Goal: Information Seeking & Learning: Learn about a topic

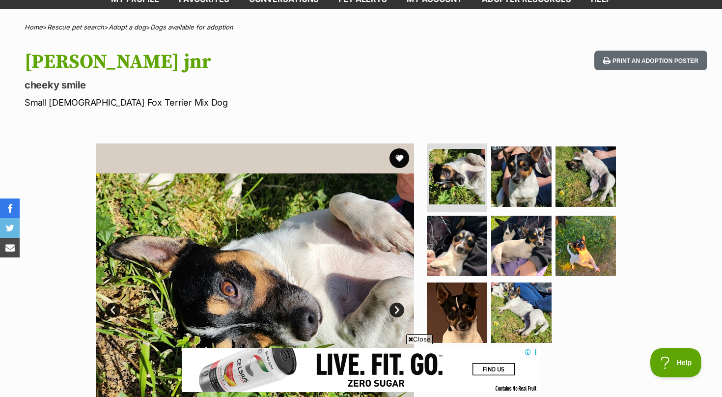
scroll to position [75, 0]
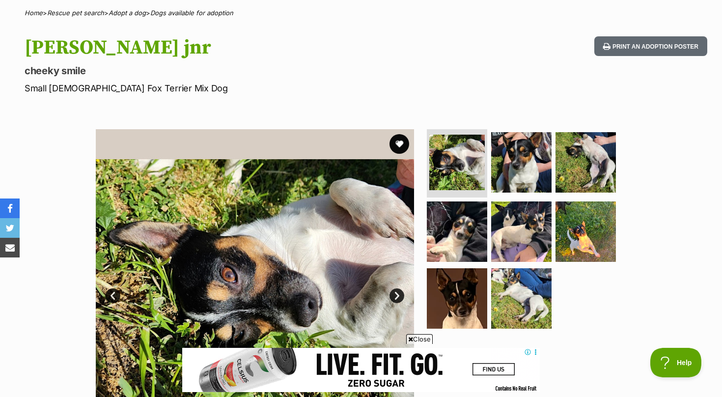
click at [394, 296] on link "Next" at bounding box center [396, 295] width 15 height 15
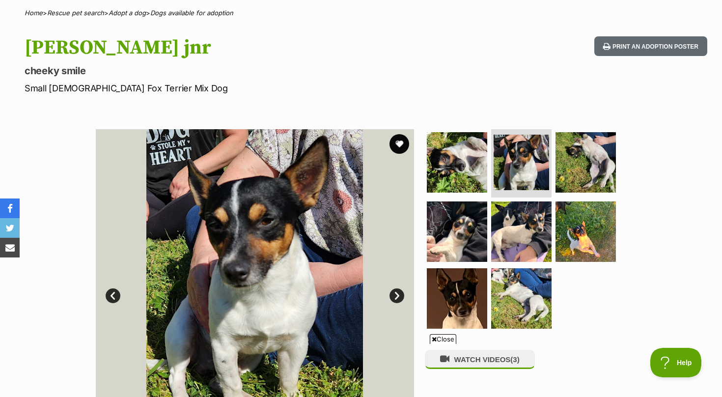
click at [395, 296] on link "Next" at bounding box center [396, 295] width 15 height 15
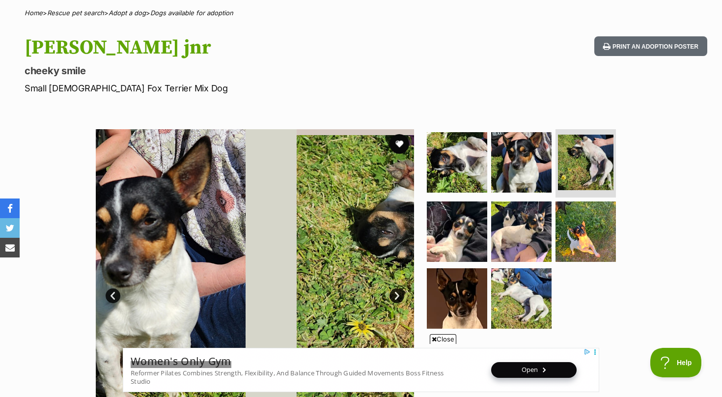
scroll to position [0, 0]
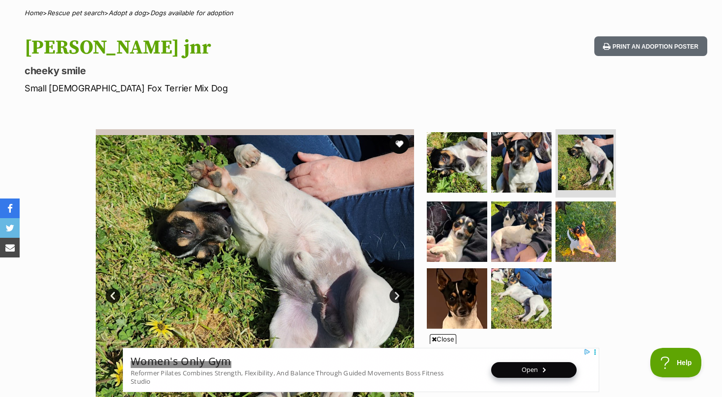
click at [395, 296] on link "Next" at bounding box center [396, 295] width 15 height 15
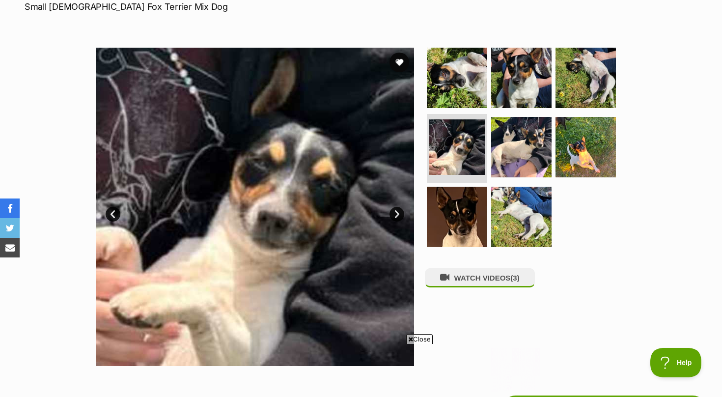
click at [421, 339] on span "Close" at bounding box center [419, 339] width 27 height 10
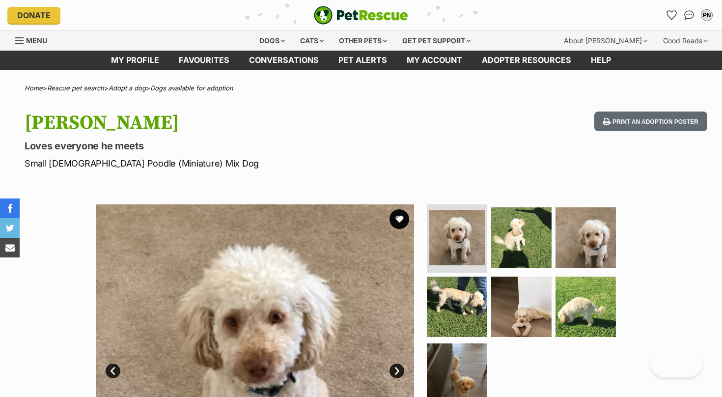
click at [399, 363] on link "Next" at bounding box center [396, 370] width 15 height 15
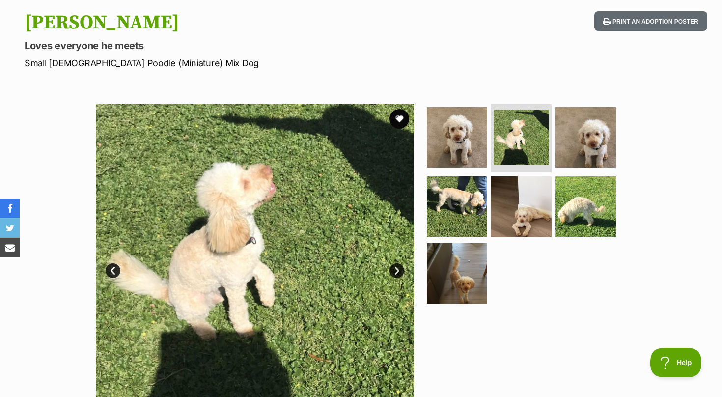
click at [400, 271] on link "Next" at bounding box center [396, 270] width 15 height 15
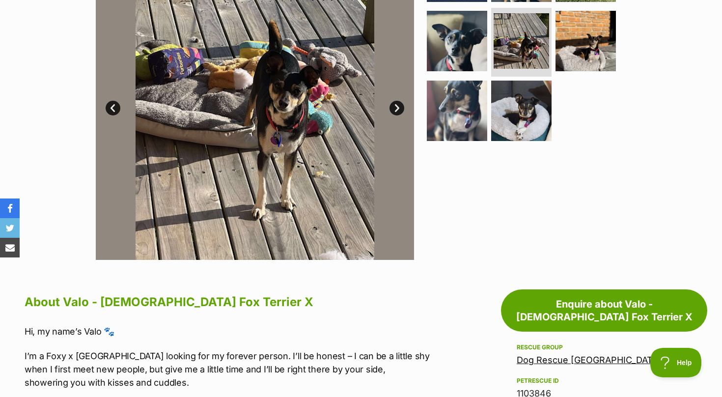
scroll to position [233, 0]
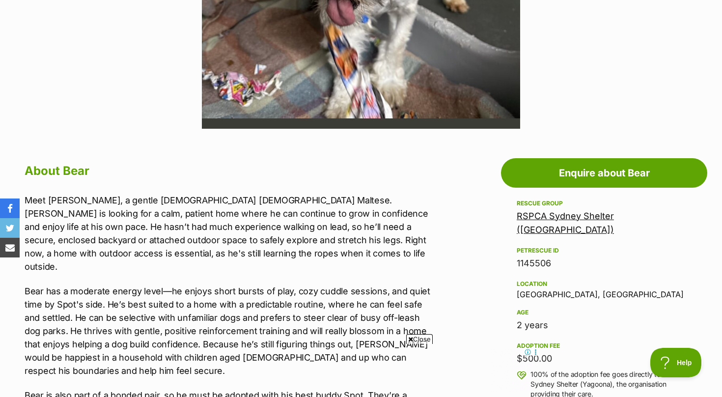
click at [421, 336] on span "Close" at bounding box center [419, 339] width 27 height 10
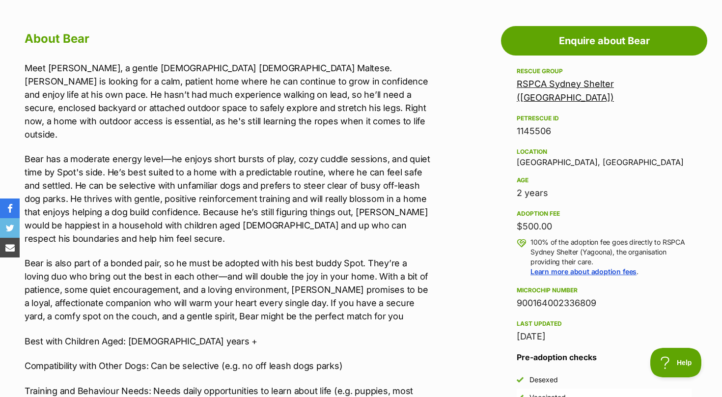
scroll to position [526, 0]
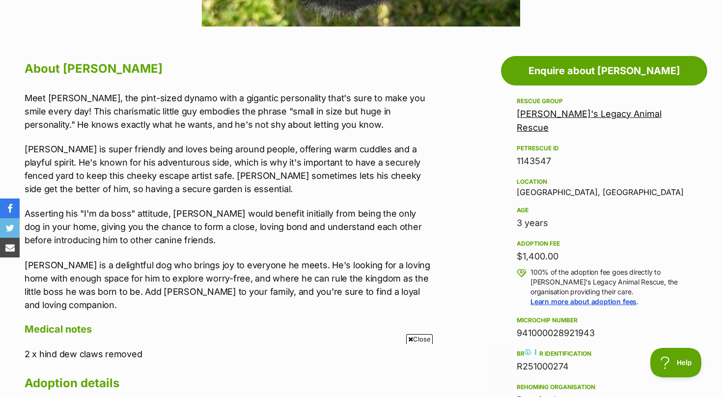
click at [420, 338] on span "Close" at bounding box center [419, 339] width 27 height 10
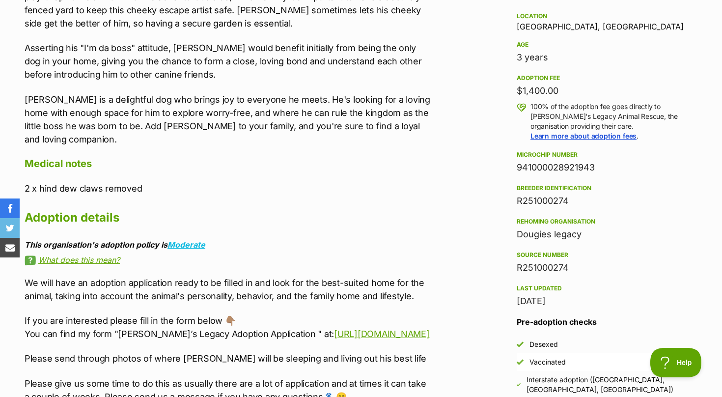
scroll to position [666, 0]
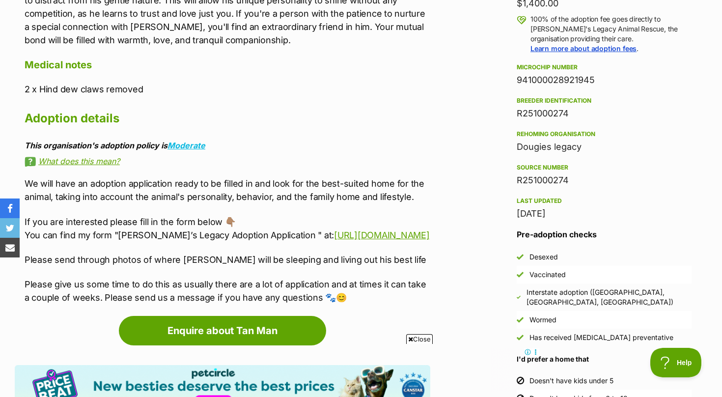
scroll to position [759, 0]
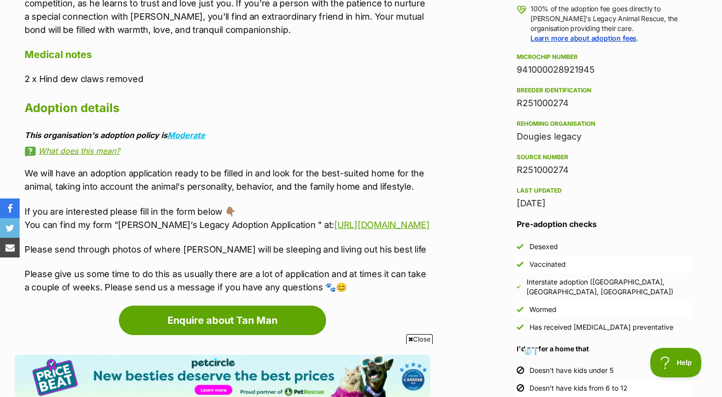
click at [321, 166] on p "We will have an adoption application ready to be filled in and look for the bes…" at bounding box center [227, 179] width 405 height 27
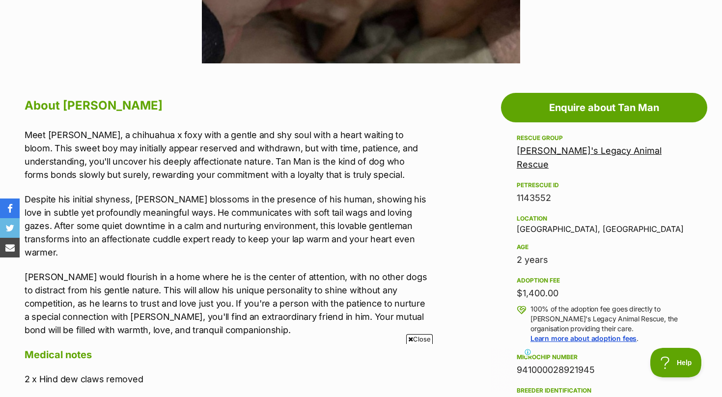
scroll to position [0, 0]
